Goal: Task Accomplishment & Management: Manage account settings

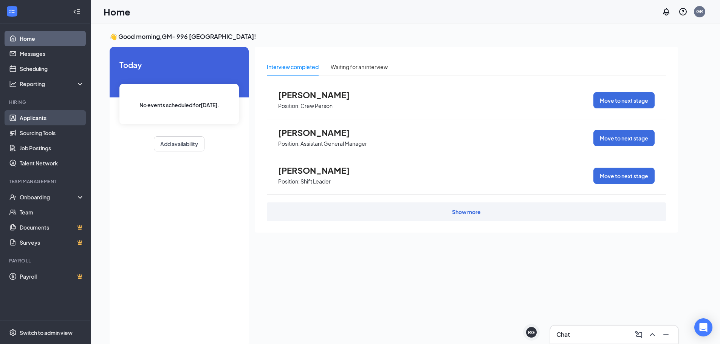
click at [42, 119] on link "Applicants" at bounding box center [52, 117] width 65 height 15
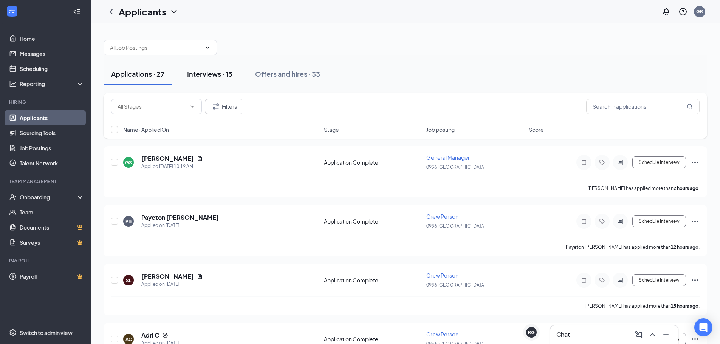
click at [221, 76] on div "Interviews · 15" at bounding box center [209, 73] width 45 height 9
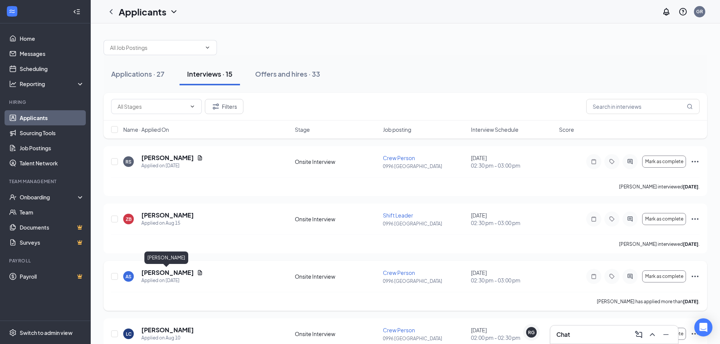
click at [168, 272] on h5 "[PERSON_NAME]" at bounding box center [167, 273] width 53 height 8
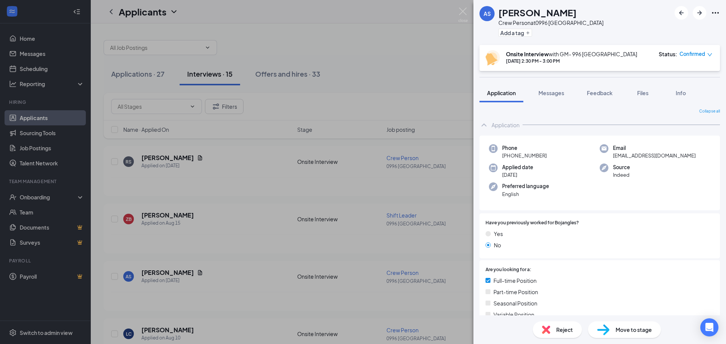
click at [714, 12] on icon "Ellipses" at bounding box center [715, 12] width 9 height 9
click at [715, 13] on icon "Ellipses" at bounding box center [715, 13] width 7 height 2
click at [679, 30] on link "View full application" at bounding box center [658, 26] width 49 height 8
drag, startPoint x: 68, startPoint y: 240, endPoint x: 74, endPoint y: 145, distance: 95.5
click at [68, 240] on div "AS [PERSON_NAME] Crew Person at 0996 [GEOGRAPHIC_DATA] Add a tag Onsite Intervi…" at bounding box center [363, 172] width 726 height 344
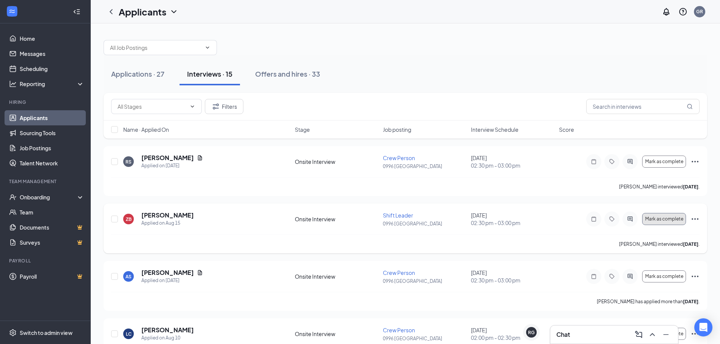
click at [663, 217] on span "Mark as complete" at bounding box center [664, 219] width 38 height 5
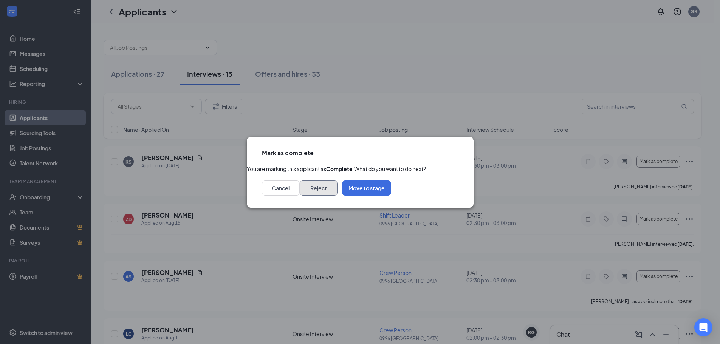
click at [338, 196] on button "Reject" at bounding box center [319, 188] width 38 height 15
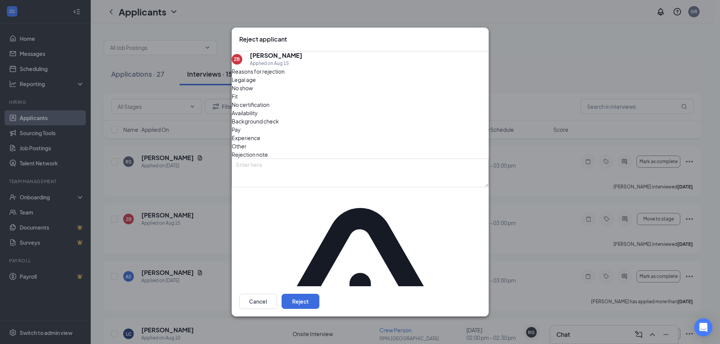
click at [253, 92] on span "No show" at bounding box center [242, 88] width 21 height 8
click at [319, 294] on button "Reject" at bounding box center [301, 301] width 38 height 15
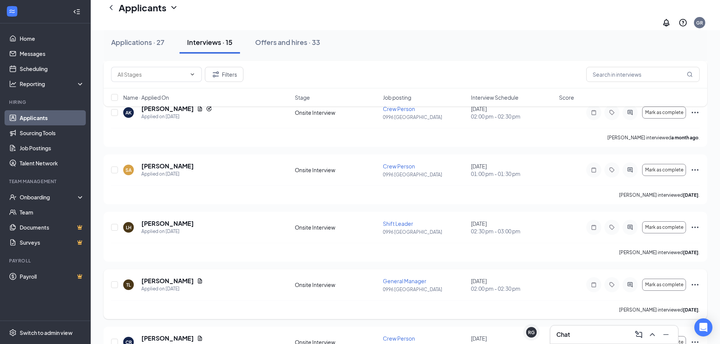
scroll to position [457, 0]
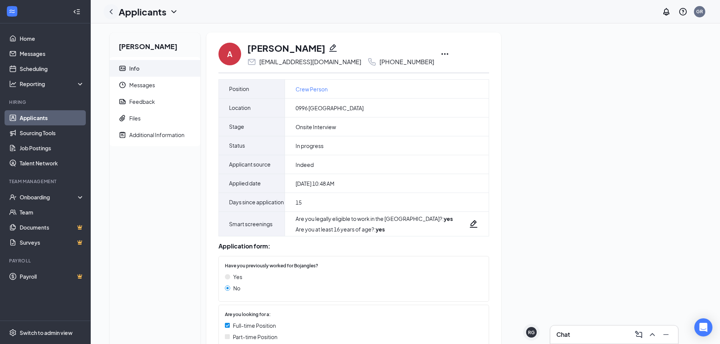
click at [111, 14] on icon "ChevronLeft" at bounding box center [111, 11] width 9 height 9
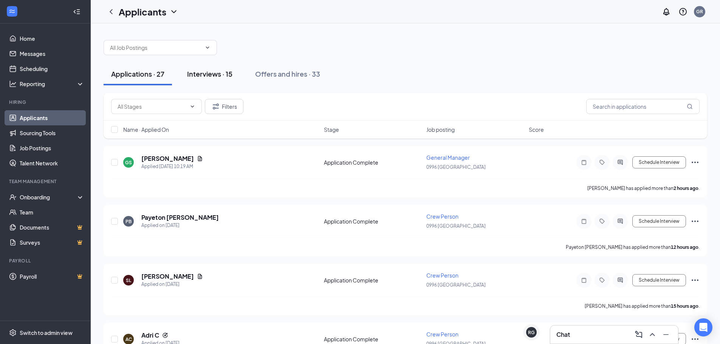
click at [196, 74] on div "Interviews · 15" at bounding box center [209, 73] width 45 height 9
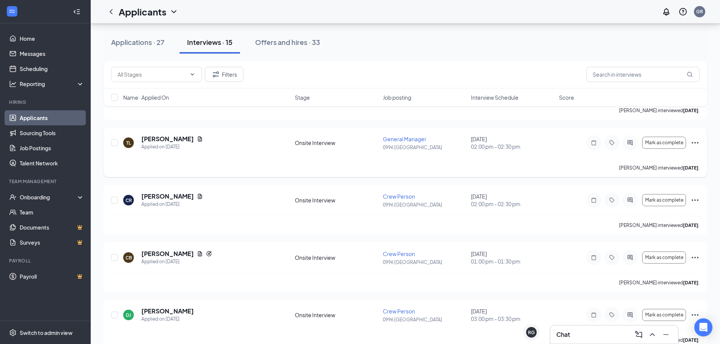
scroll to position [665, 0]
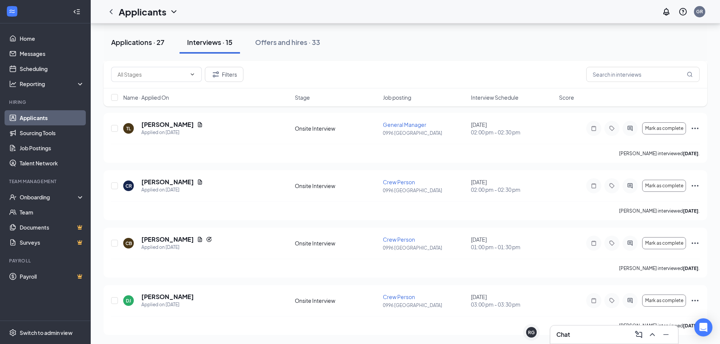
click at [137, 44] on div "Applications · 27" at bounding box center [137, 41] width 53 height 9
